Goal: Task Accomplishment & Management: Manage account settings

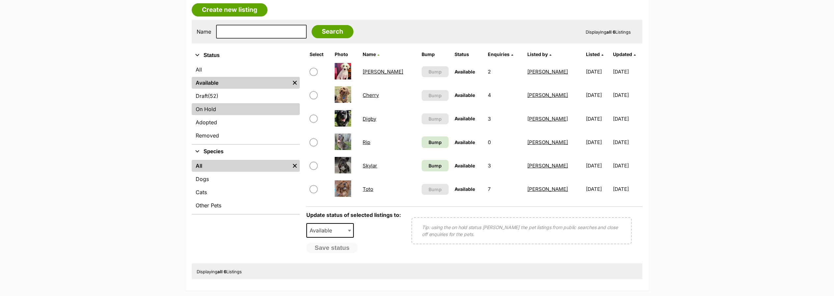
click at [198, 108] on link "On Hold" at bounding box center [246, 109] width 108 height 12
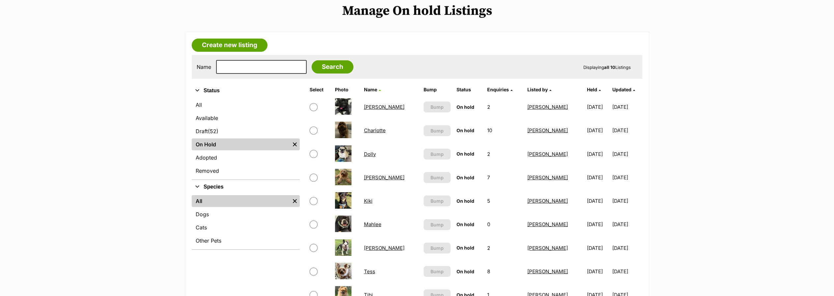
scroll to position [183, 0]
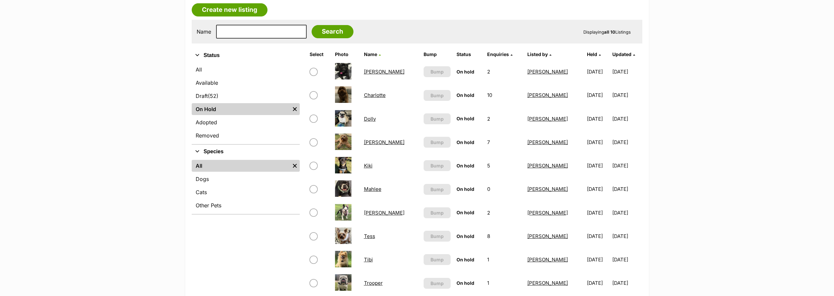
click at [373, 233] on link "Tess" at bounding box center [369, 236] width 11 height 6
